Goal: Information Seeking & Learning: Learn about a topic

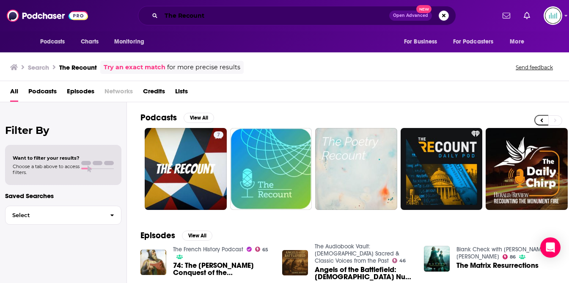
click at [135, 10] on div "The Recount Open Advanced New" at bounding box center [297, 15] width 396 height 19
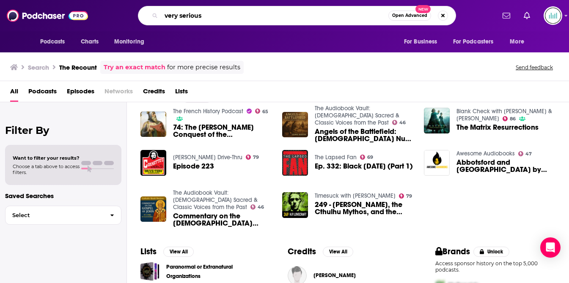
type input "very serious"
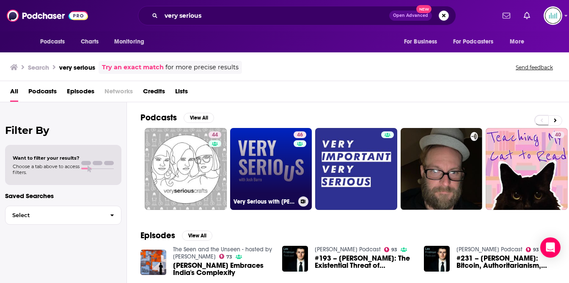
click at [268, 152] on link "46 Very Serious with [PERSON_NAME]" at bounding box center [271, 169] width 82 height 82
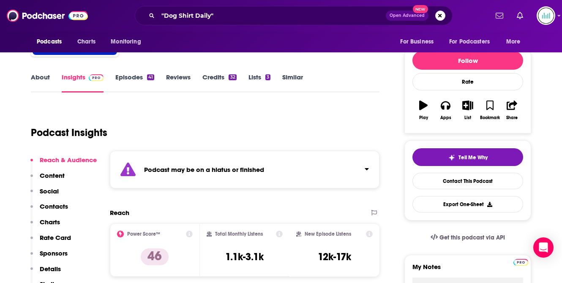
scroll to position [79, 0]
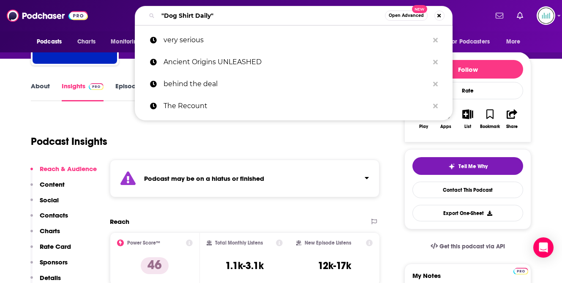
drag, startPoint x: 217, startPoint y: 16, endPoint x: 145, endPoint y: 21, distance: 72.5
click at [146, 16] on div ""Dog Shirt Daily" Open Advanced New" at bounding box center [294, 15] width 318 height 19
paste input "[EMAIL_ADDRESS][DOMAIN_NAME]"
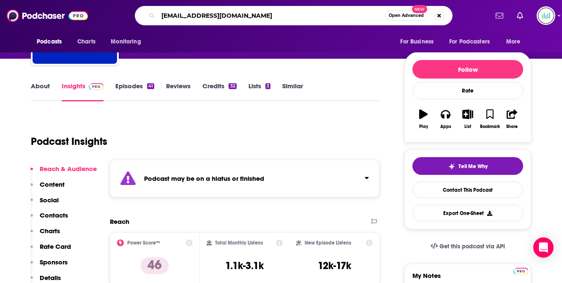
click at [248, 15] on input "[EMAIL_ADDRESS][DOMAIN_NAME]" at bounding box center [271, 16] width 227 height 14
drag, startPoint x: 179, startPoint y: 16, endPoint x: 143, endPoint y: 13, distance: 36.1
click at [143, 13] on div "[EMAIL_ADDRESS][DOMAIN_NAME] Open Advanced New" at bounding box center [294, 15] width 318 height 19
click at [174, 16] on input "[DOMAIN_NAME]" at bounding box center [271, 16] width 227 height 14
click at [179, 14] on input "[DOMAIN_NAME]" at bounding box center [271, 16] width 227 height 14
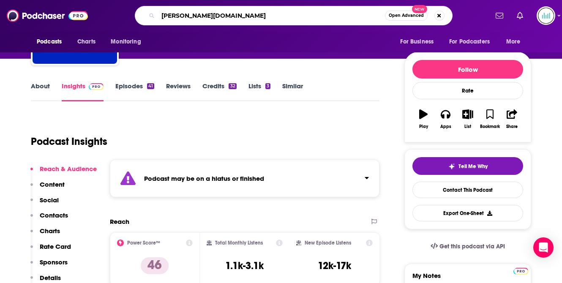
drag, startPoint x: 206, startPoint y: 14, endPoint x: 263, endPoint y: 14, distance: 56.2
click at [262, 14] on input "[PERSON_NAME][DOMAIN_NAME]" at bounding box center [271, 16] width 227 height 14
type input "[PERSON_NAME]"
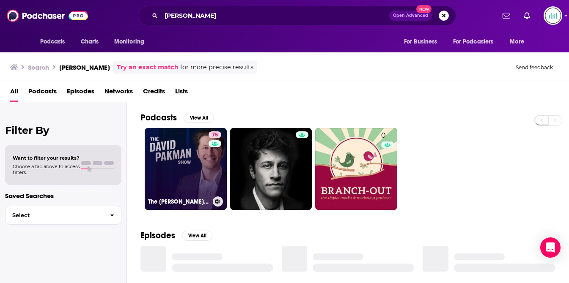
click at [177, 172] on link "75 The [PERSON_NAME] Show" at bounding box center [186, 169] width 82 height 82
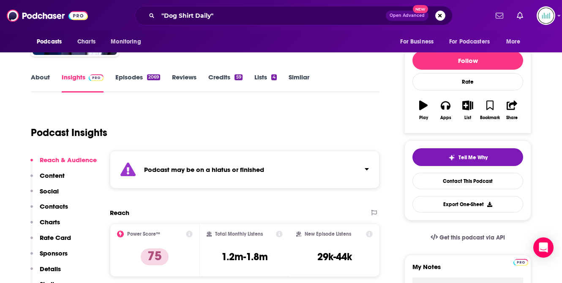
scroll to position [50, 0]
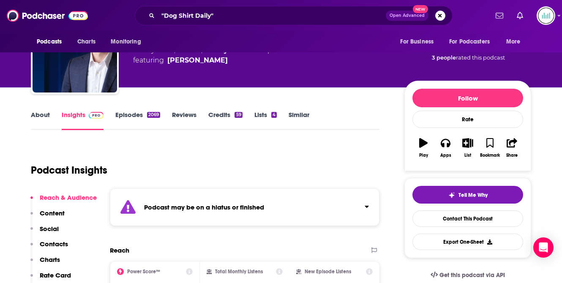
click at [41, 114] on link "About" at bounding box center [40, 120] width 19 height 19
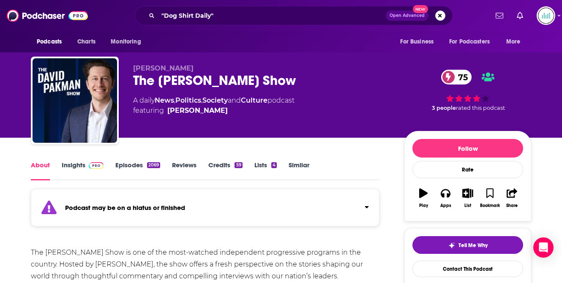
scroll to position [196, 0]
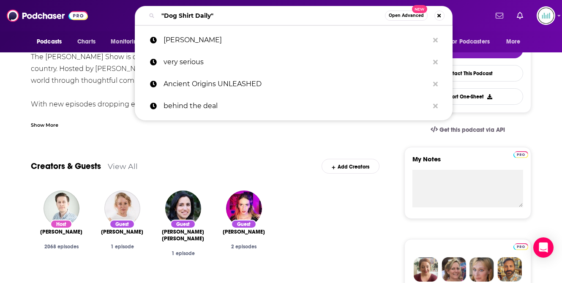
click at [223, 10] on input ""Dog Shirt Daily"" at bounding box center [271, 16] width 227 height 14
drag, startPoint x: 222, startPoint y: 14, endPoint x: 142, endPoint y: 13, distance: 80.3
click at [142, 14] on div ""Dog Shirt Daily" Open Advanced New" at bounding box center [294, 15] width 318 height 19
paste input "The Middle - Unplugged"
type input "The Middle - Unplugged"
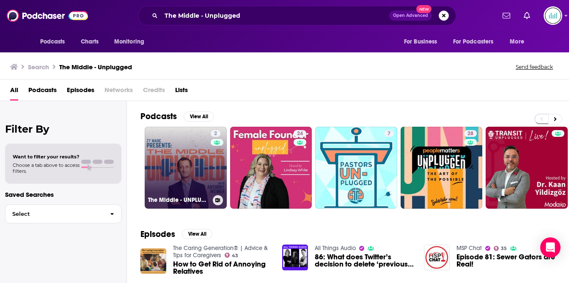
click at [187, 144] on link "2 The Middle - UNPLUGGED with [PERSON_NAME]" at bounding box center [186, 168] width 82 height 82
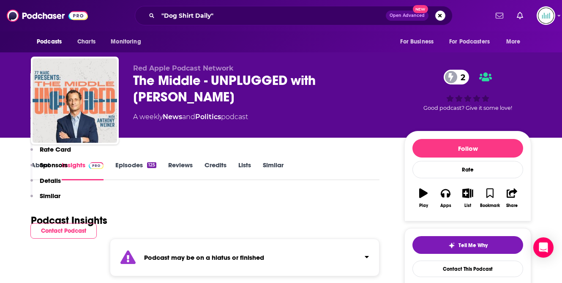
scroll to position [164, 0]
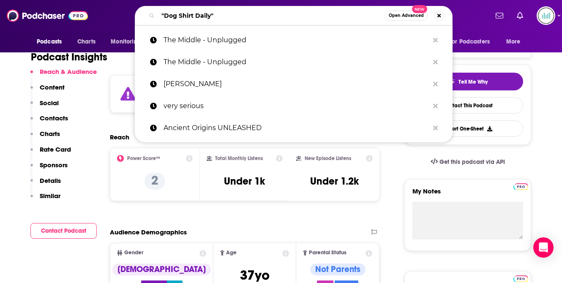
drag, startPoint x: 226, startPoint y: 16, endPoint x: 154, endPoint y: 7, distance: 73.0
click at [154, 7] on div ""Dog Shirt Daily" Open Advanced New" at bounding box center [294, 15] width 318 height 19
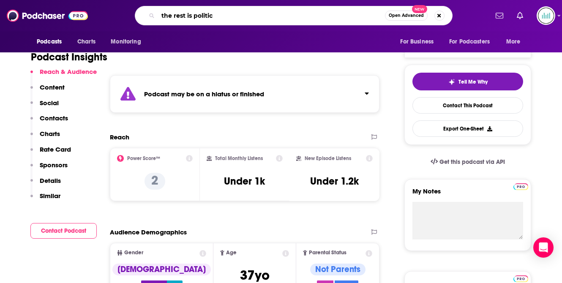
type input "the rest is politics"
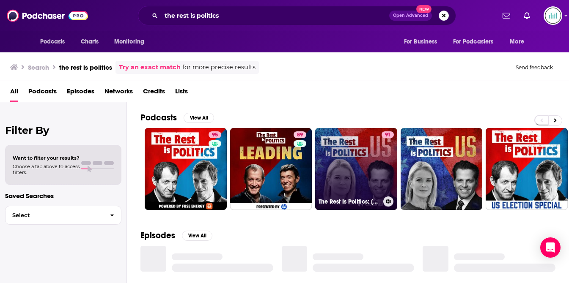
click at [352, 149] on link "91 The Rest Is Politics: US" at bounding box center [356, 169] width 82 height 82
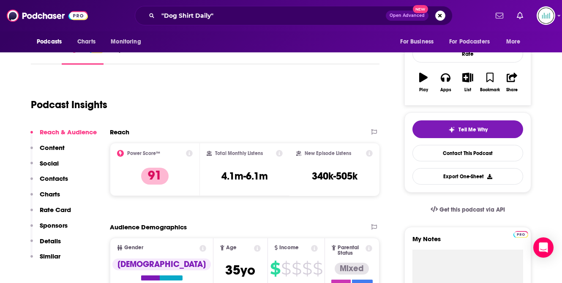
scroll to position [116, 0]
